Goal: Navigation & Orientation: Find specific page/section

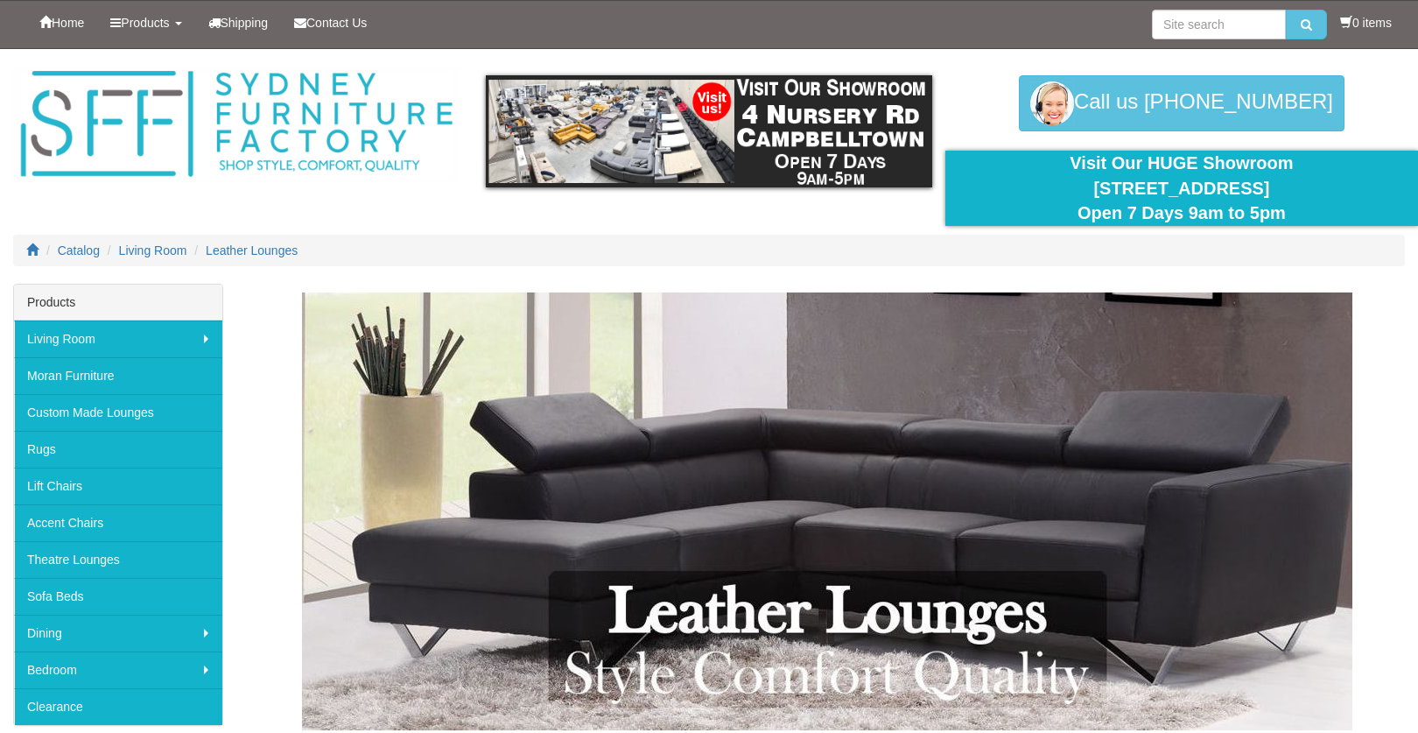
scroll to position [1, 0]
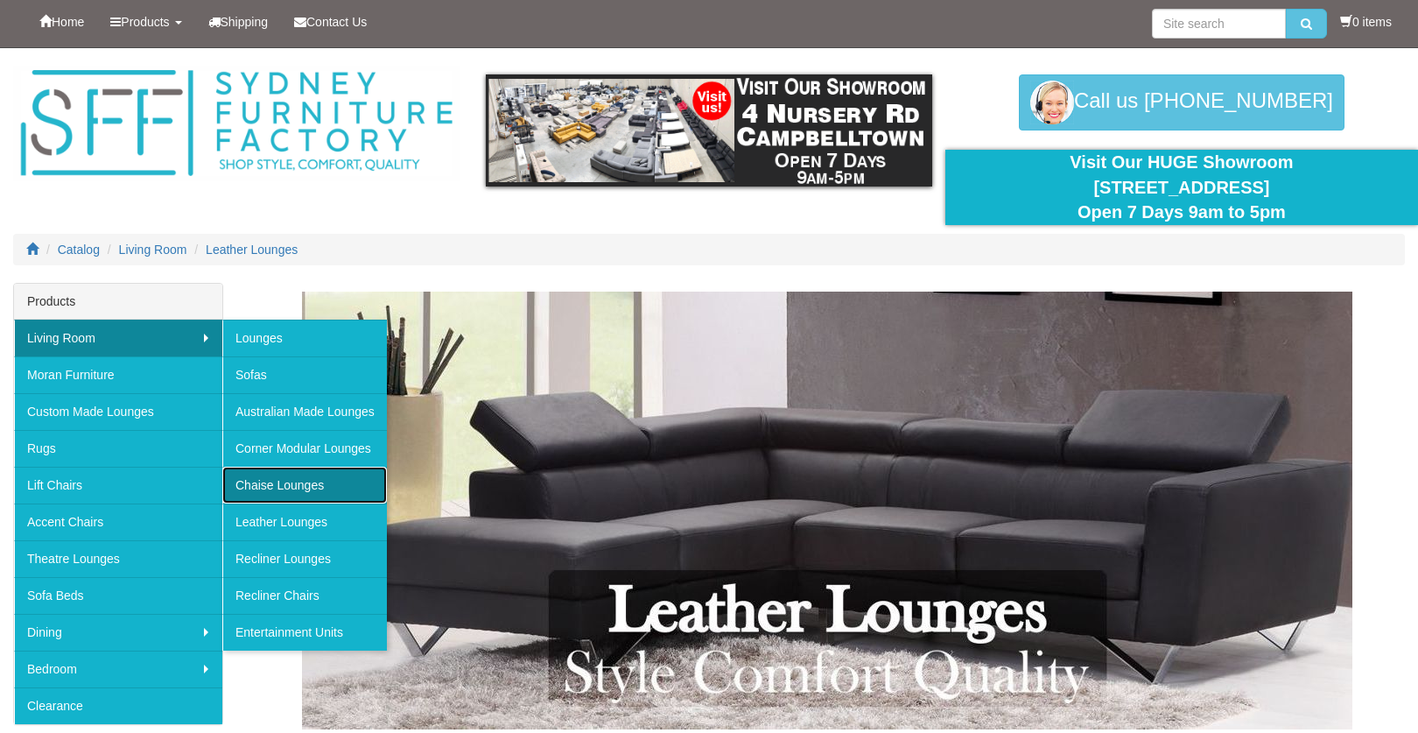
click at [263, 488] on link "Chaise Lounges" at bounding box center [304, 485] width 165 height 37
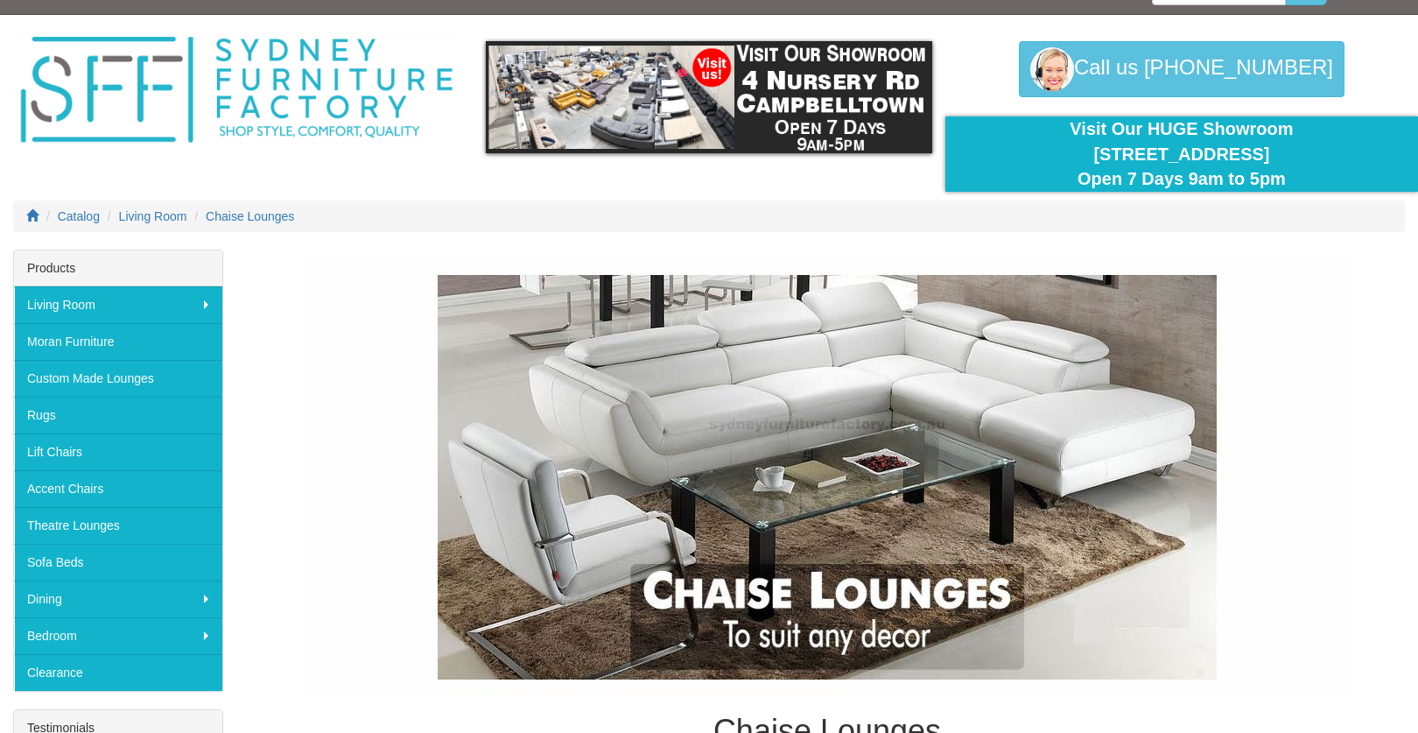
scroll to position [36, 0]
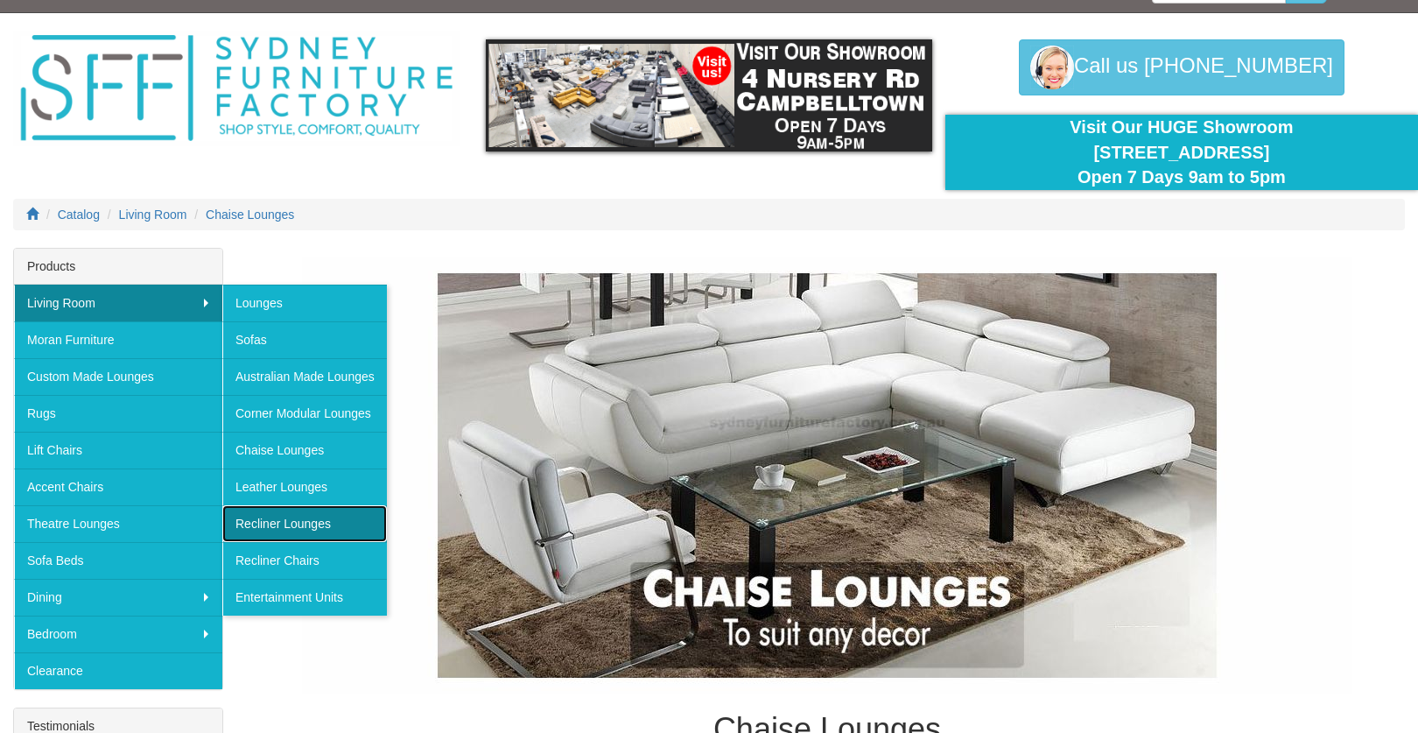
click at [290, 526] on link "Recliner Lounges" at bounding box center [304, 523] width 165 height 37
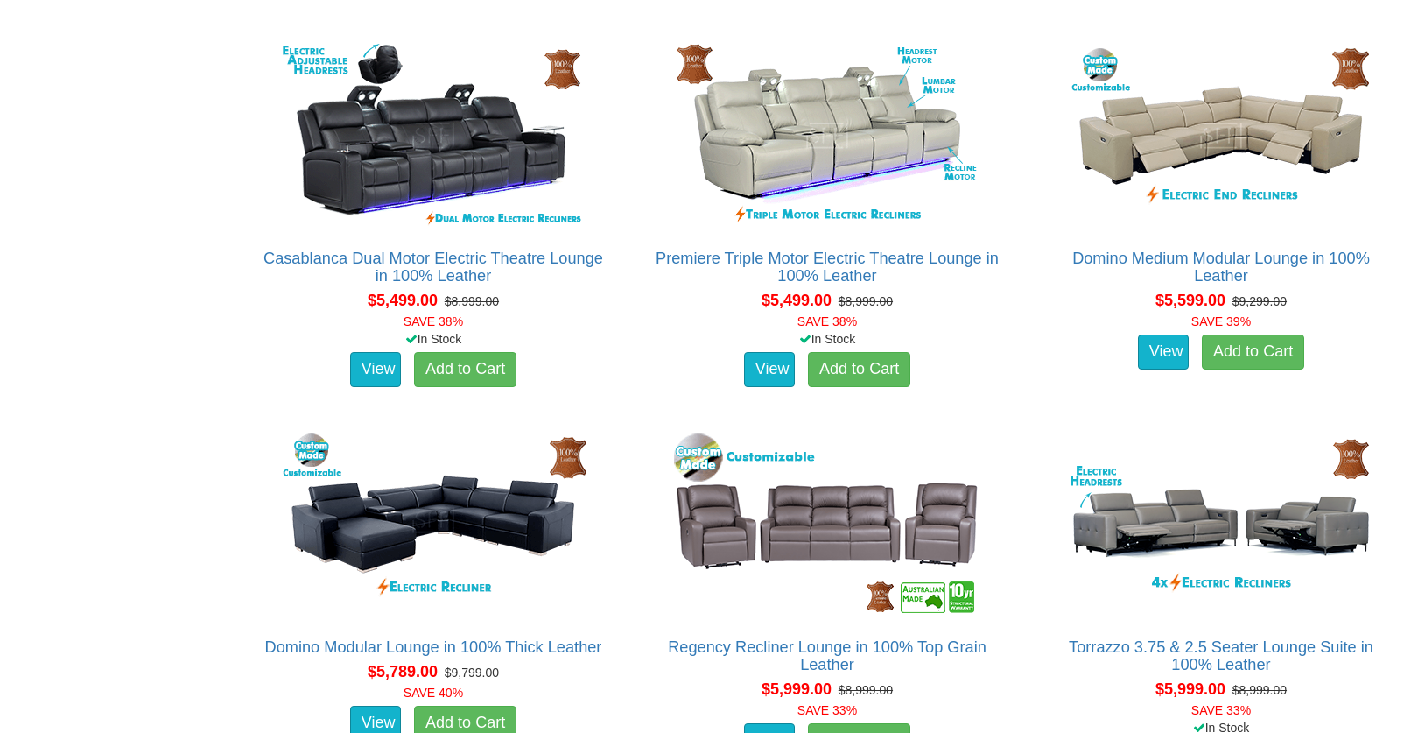
scroll to position [8491, 0]
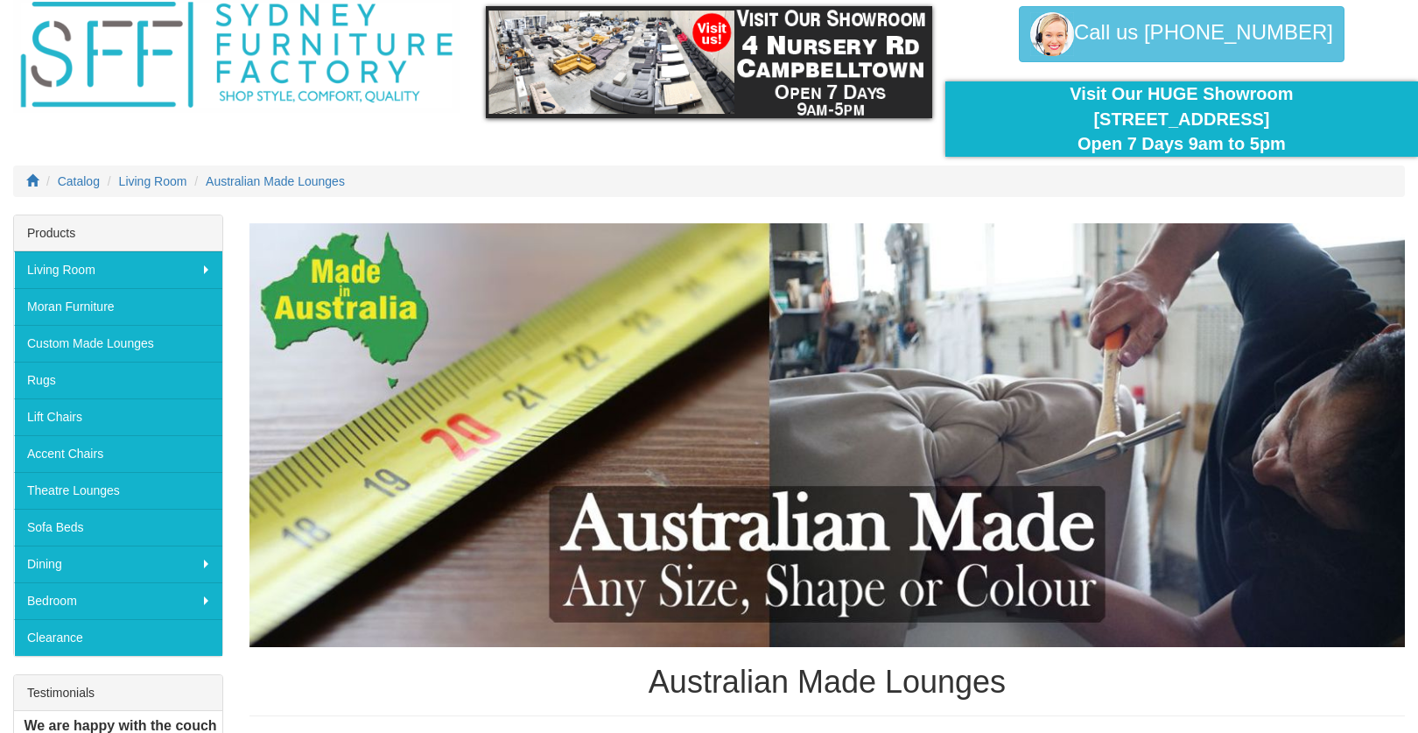
scroll to position [71, 0]
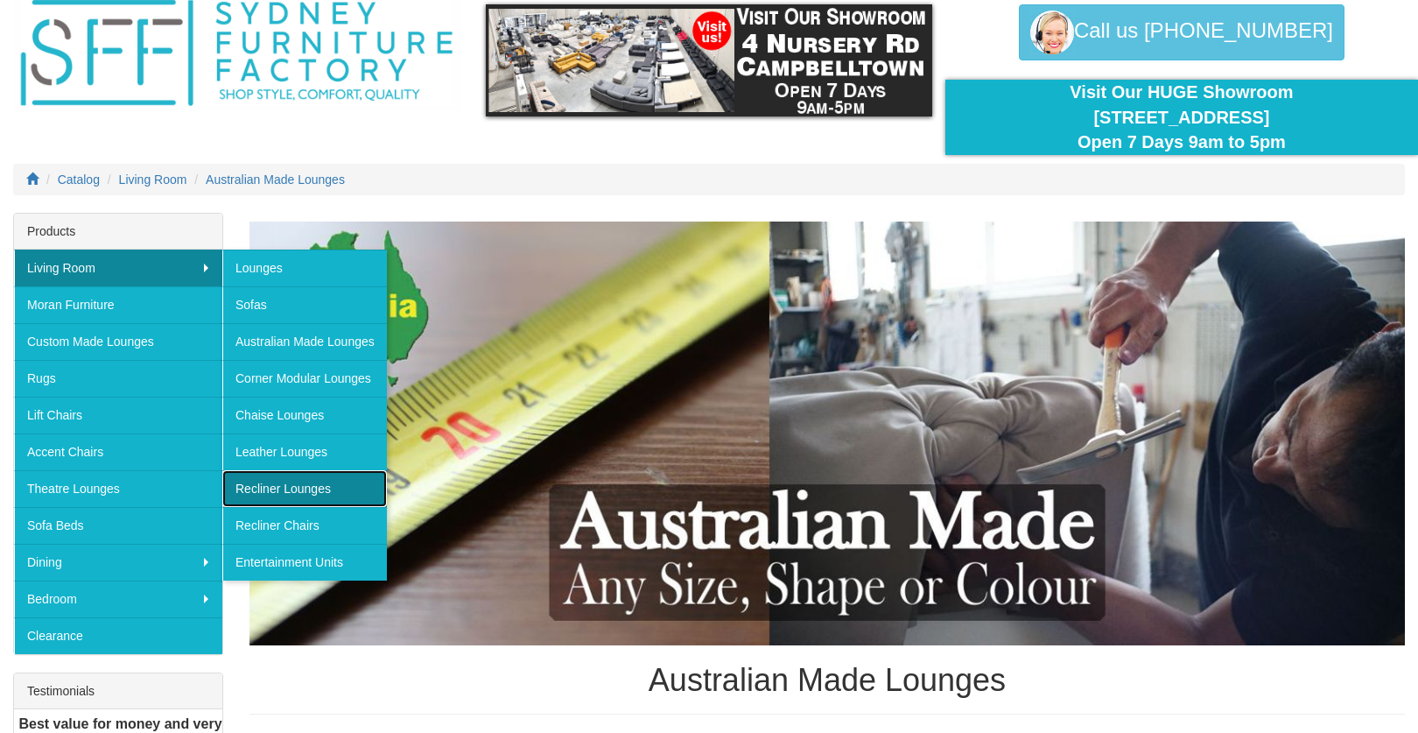
click at [269, 491] on link "Recliner Lounges" at bounding box center [304, 488] width 165 height 37
